Goal: Navigation & Orientation: Understand site structure

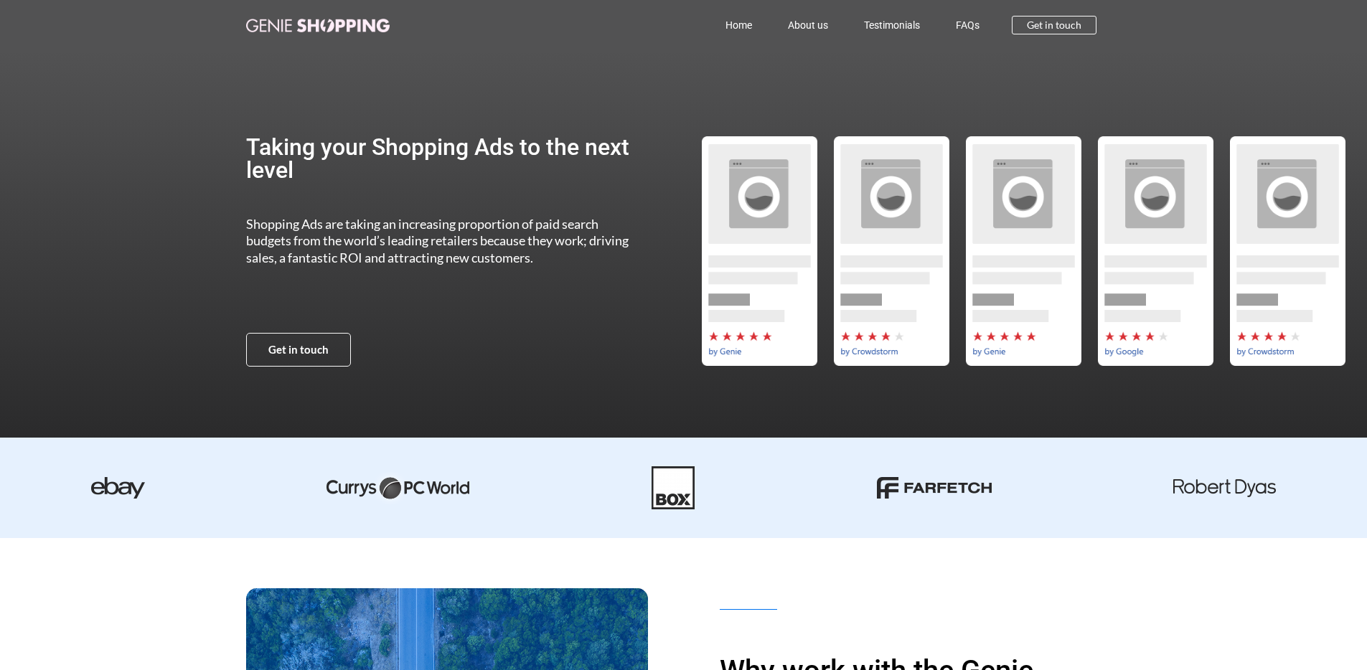
click at [793, 94] on div at bounding box center [907, 251] width 428 height 402
click at [351, 4] on div "Home About us Testimonials FAQs Home About us Testimonials FAQs Get in touch" at bounding box center [683, 25] width 875 height 50
click at [343, 17] on link at bounding box center [317, 25] width 143 height 17
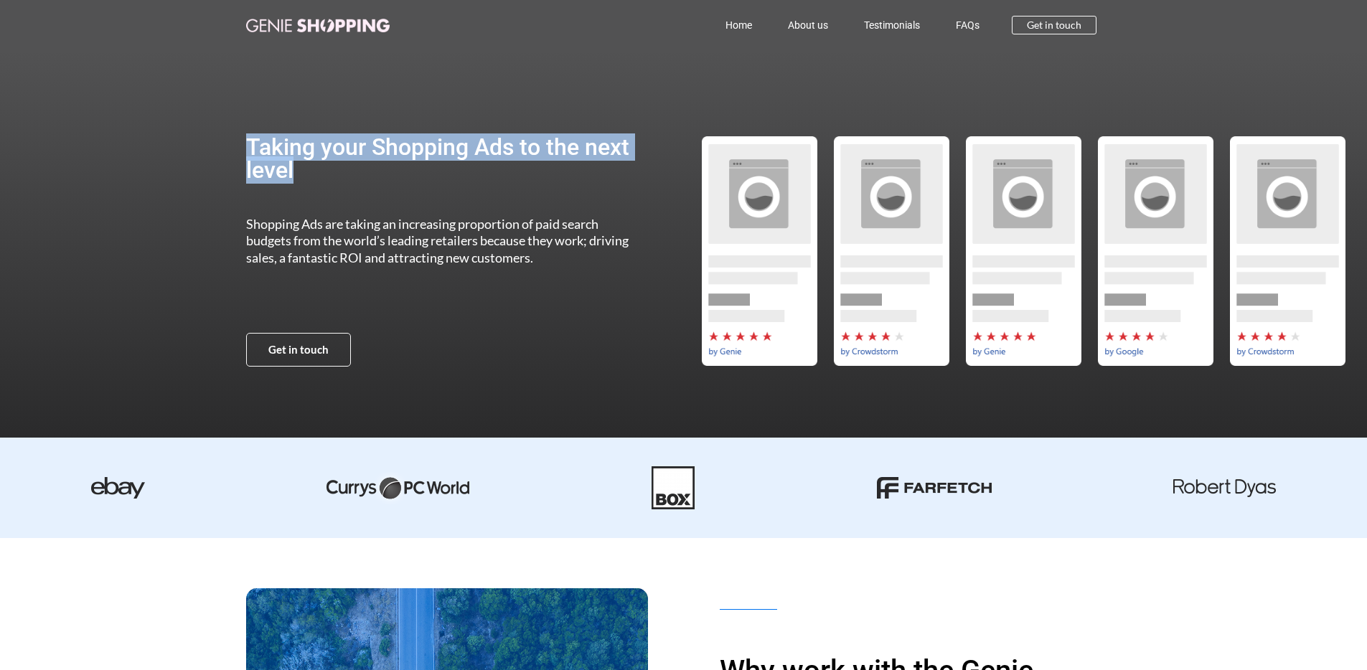
click at [438, 149] on h2 "Taking your Shopping Ads to the next level" at bounding box center [444, 159] width 397 height 46
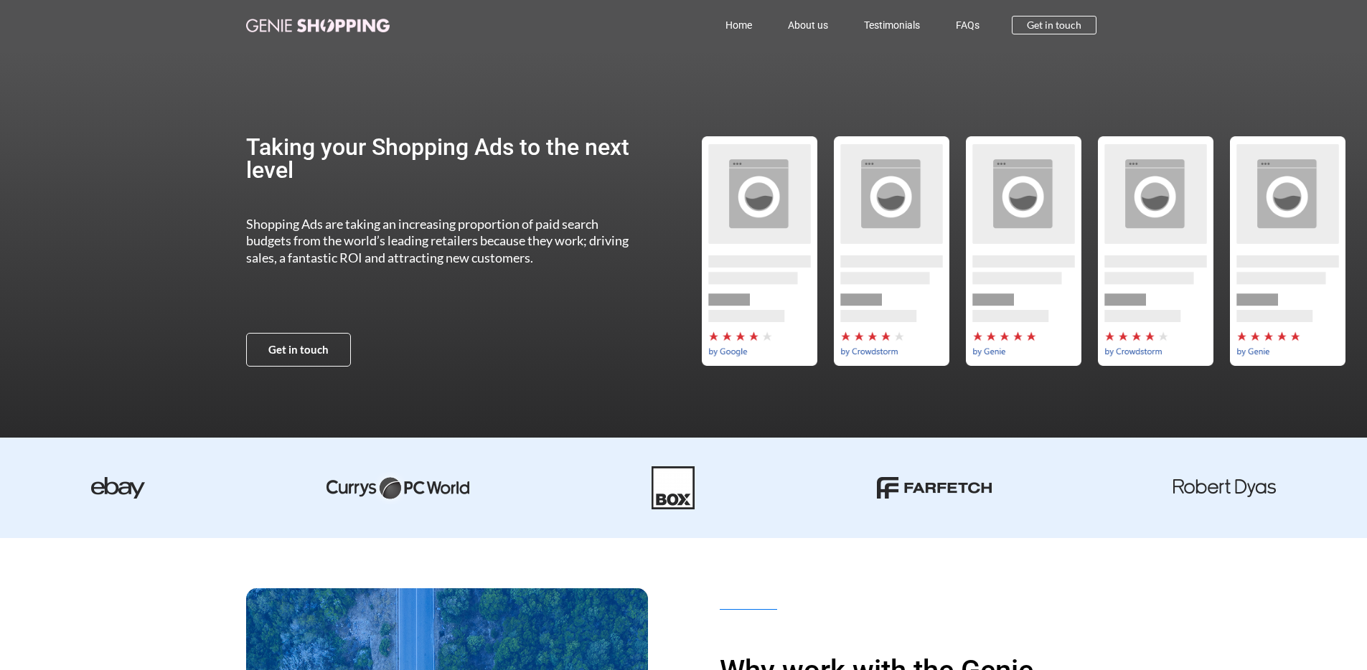
click at [718, 98] on div at bounding box center [907, 251] width 428 height 402
click at [806, 27] on link "About us" at bounding box center [808, 25] width 76 height 33
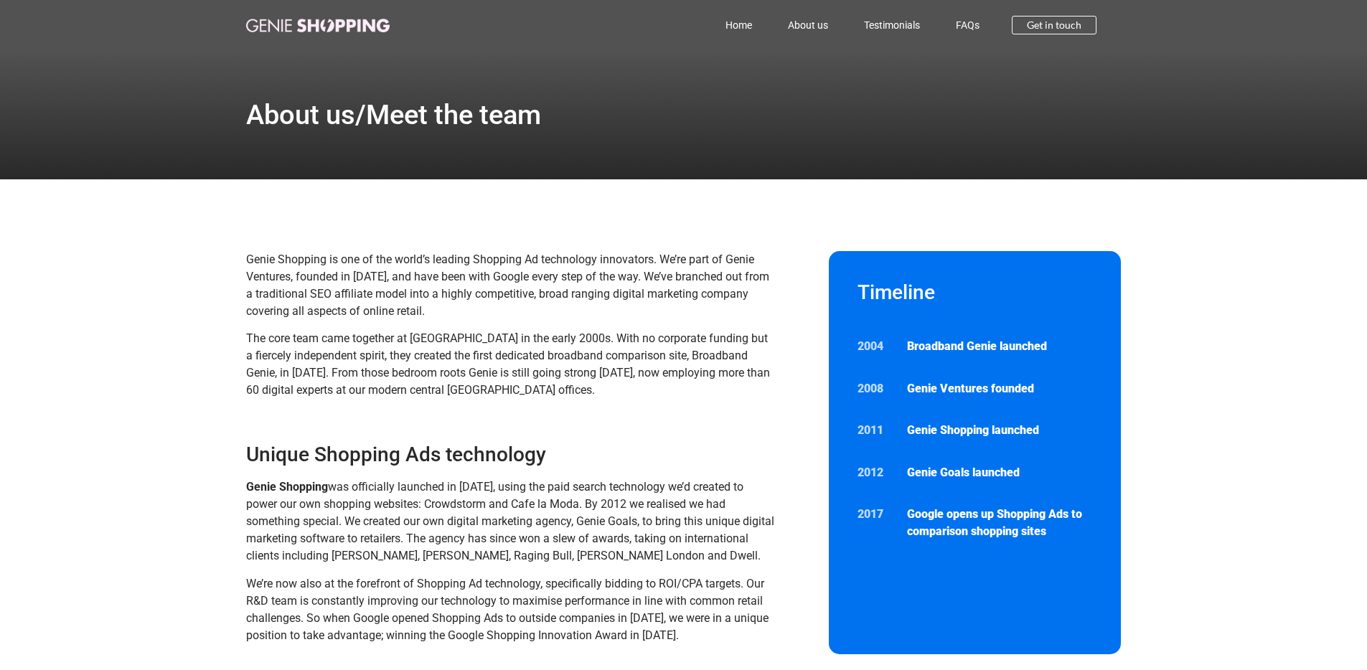
click at [362, 27] on img at bounding box center [317, 26] width 143 height 14
